Goal: Information Seeking & Learning: Check status

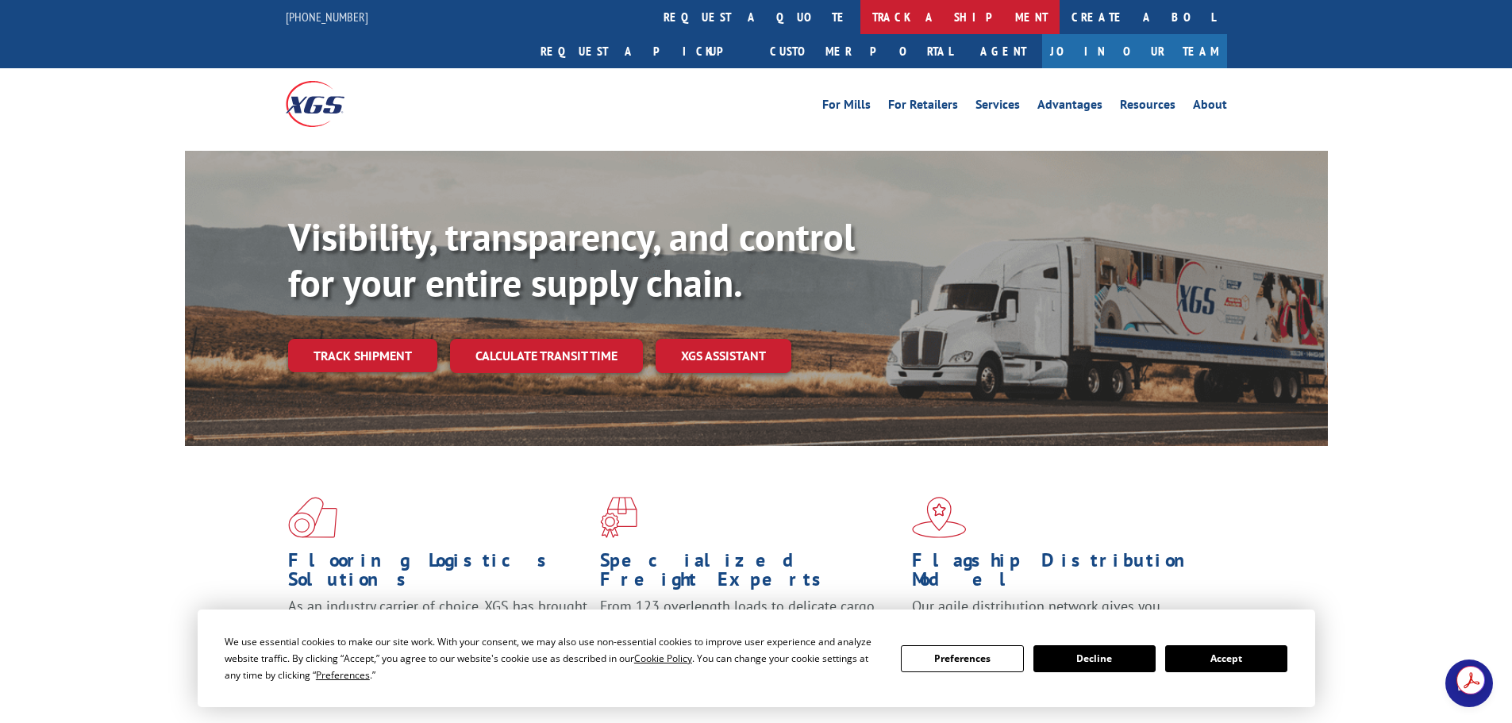
click at [860, 16] on link "track a shipment" at bounding box center [959, 17] width 199 height 34
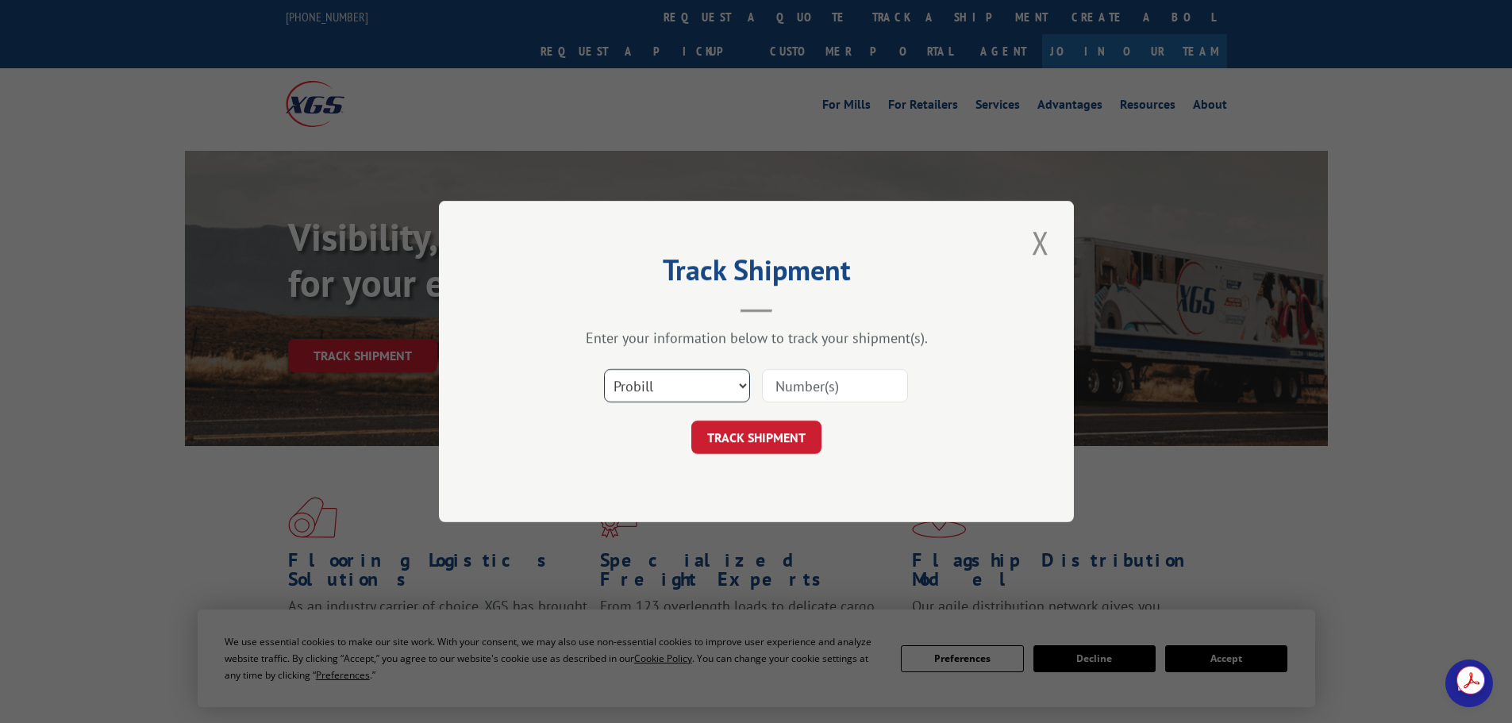
drag, startPoint x: 678, startPoint y: 371, endPoint x: 675, endPoint y: 398, distance: 26.4
click at [678, 371] on select "Select category... Probill BOL PO" at bounding box center [677, 385] width 146 height 33
select select "bol"
click at [604, 369] on select "Select category... Probill BOL PO" at bounding box center [677, 385] width 146 height 33
click at [795, 386] on input at bounding box center [835, 385] width 146 height 33
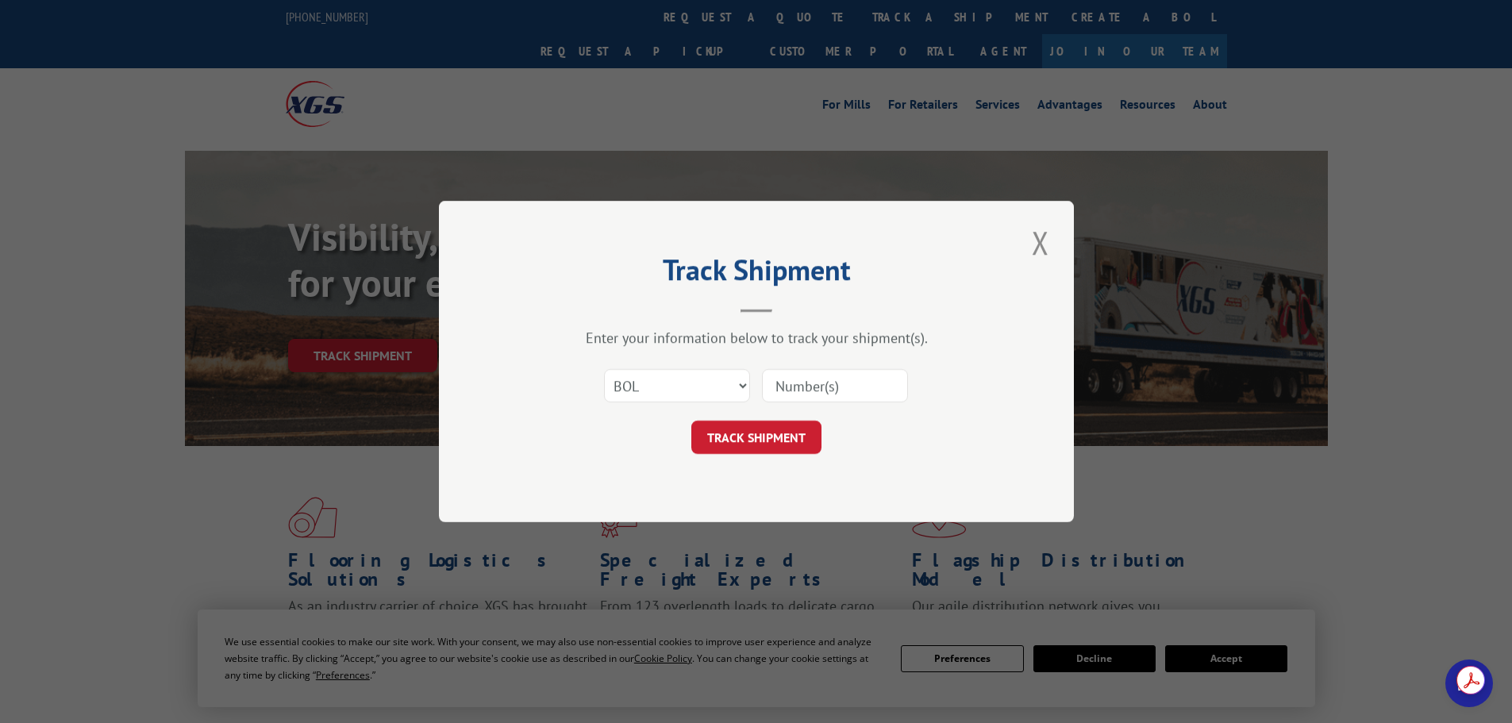
paste input "17512251"
type input "17512251"
click at [748, 441] on button "TRACK SHIPMENT" at bounding box center [756, 437] width 130 height 33
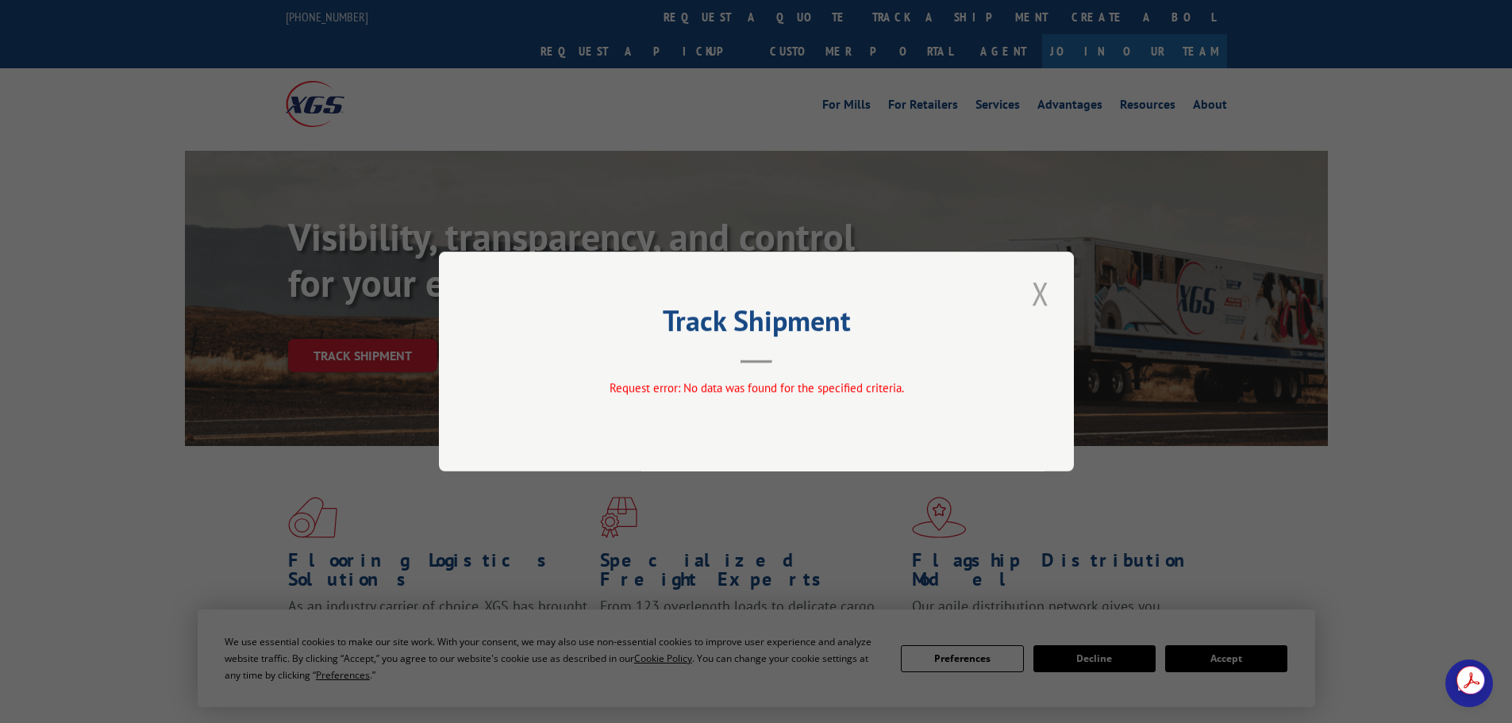
click at [1035, 298] on button "Close modal" at bounding box center [1040, 293] width 27 height 44
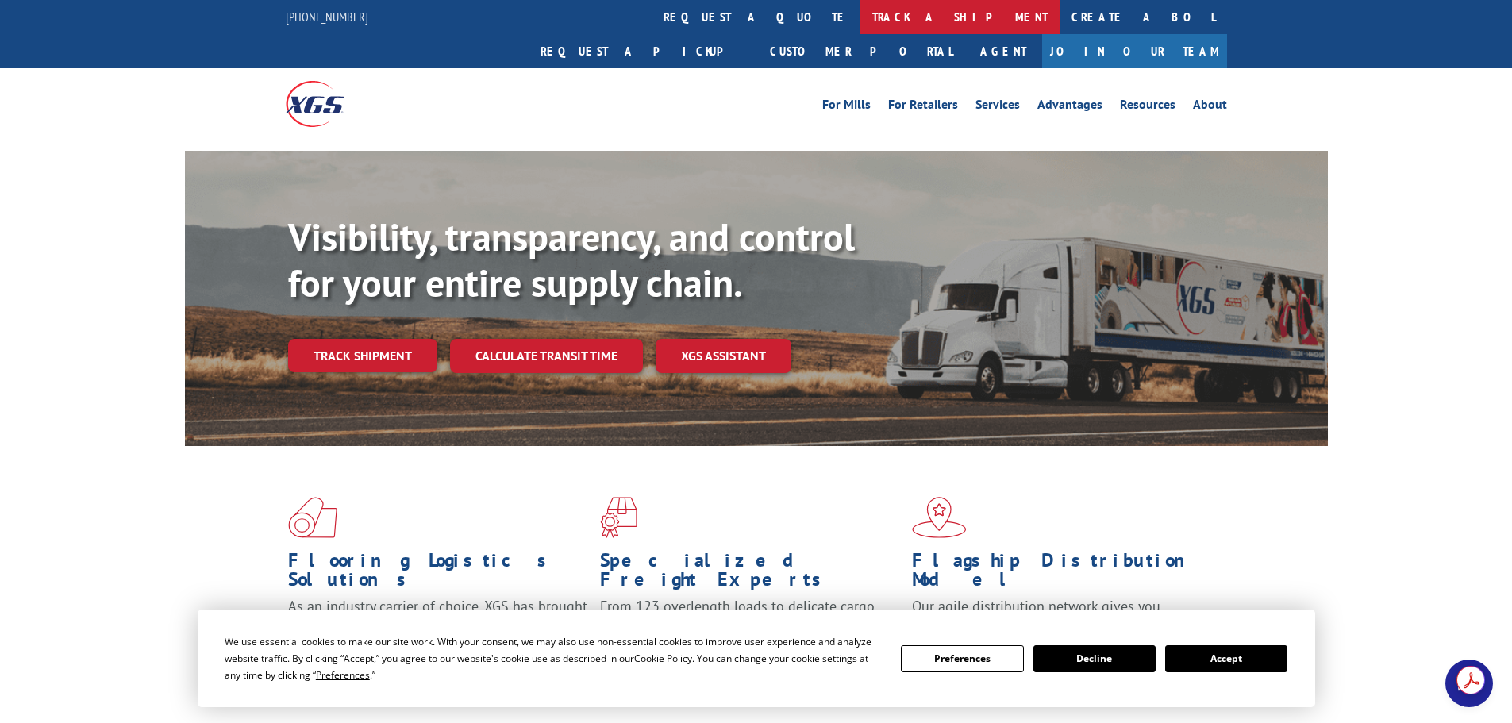
click at [860, 12] on link "track a shipment" at bounding box center [959, 17] width 199 height 34
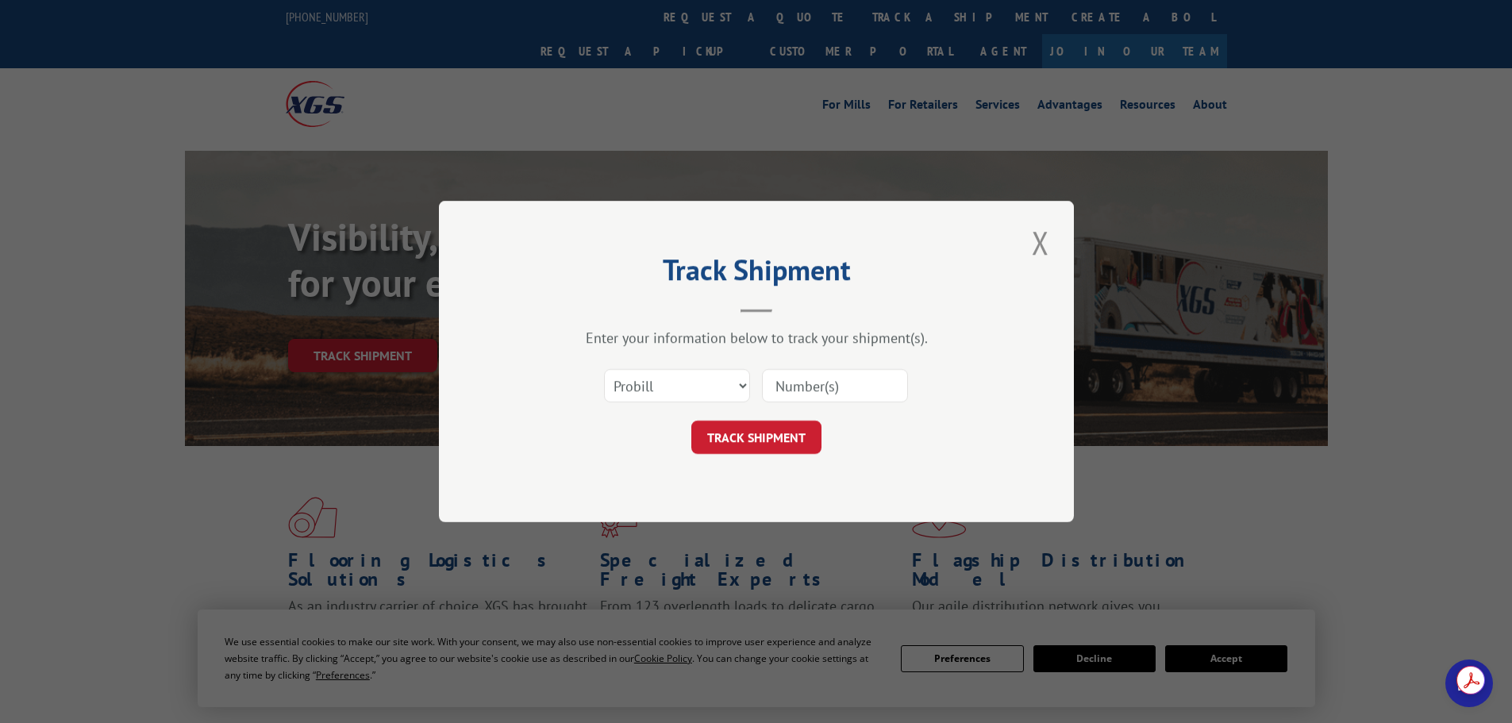
click at [806, 387] on input at bounding box center [835, 385] width 146 height 33
paste input "17512251"
type input "17512251"
click at [776, 444] on button "TRACK SHIPMENT" at bounding box center [756, 437] width 130 height 33
